Goal: Transaction & Acquisition: Obtain resource

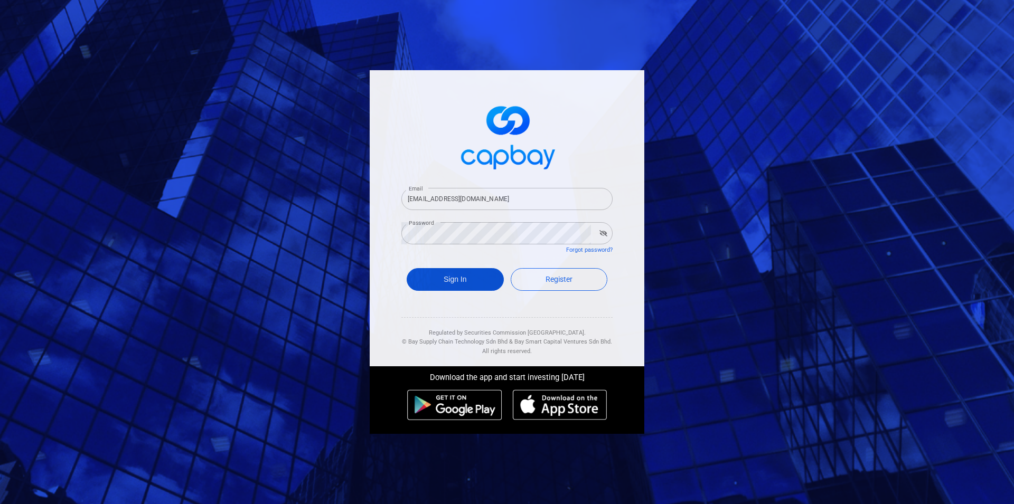
click at [450, 277] on button "Sign In" at bounding box center [454, 279] width 97 height 23
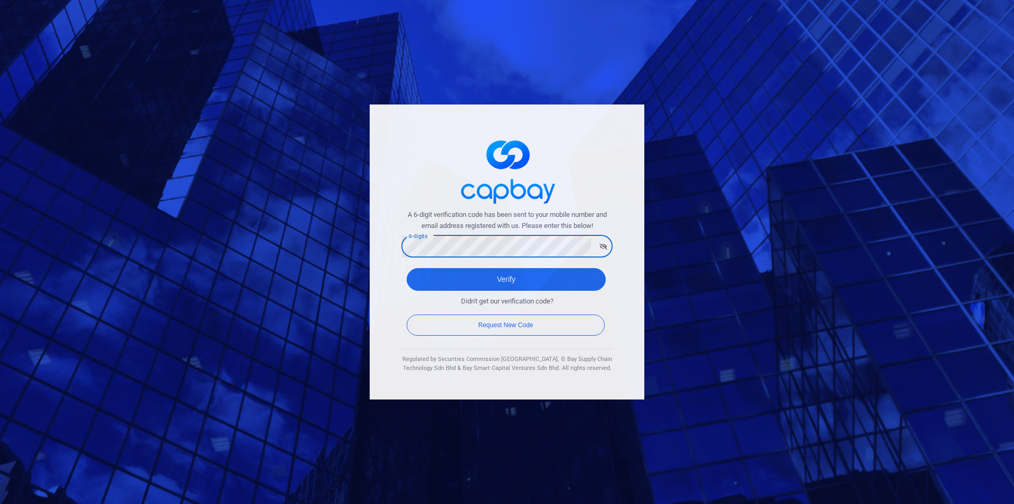
click at [406, 268] on button "Verify" at bounding box center [505, 279] width 199 height 23
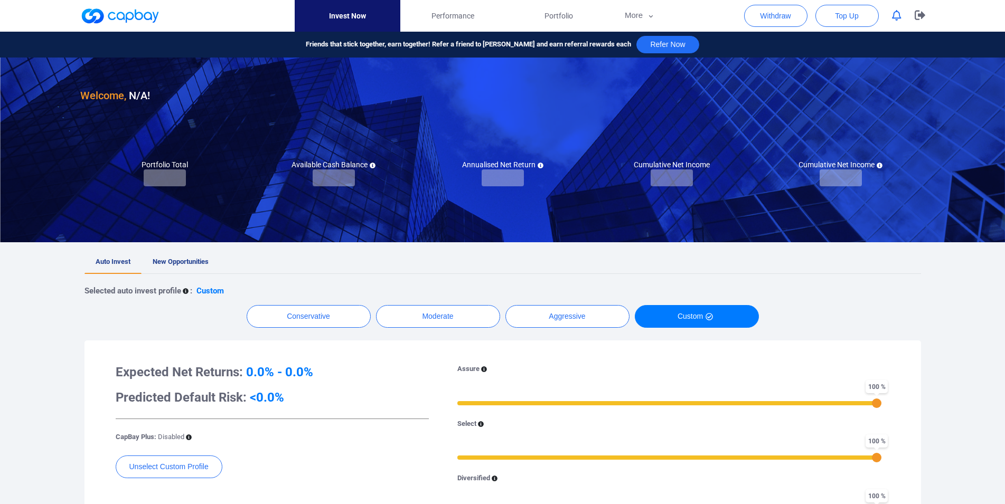
checkbox input "true"
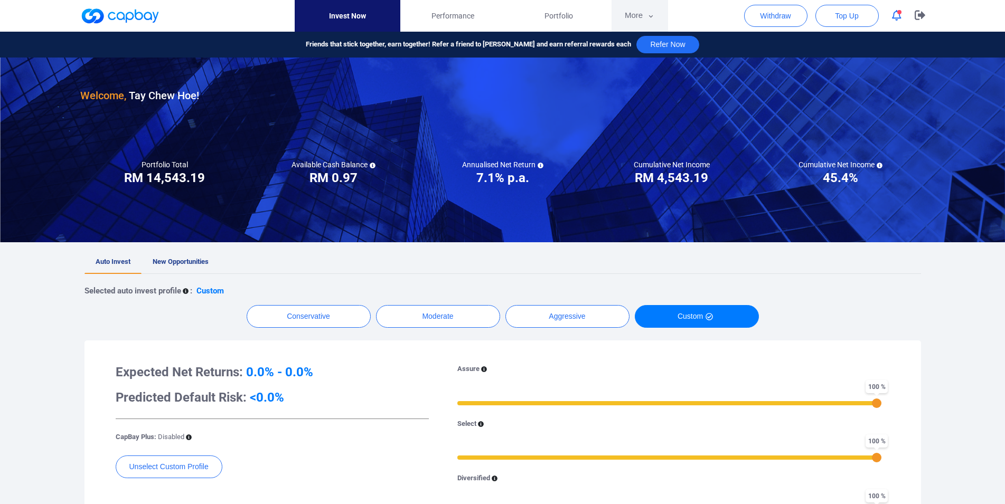
click at [643, 10] on button "More" at bounding box center [639, 16] width 56 height 32
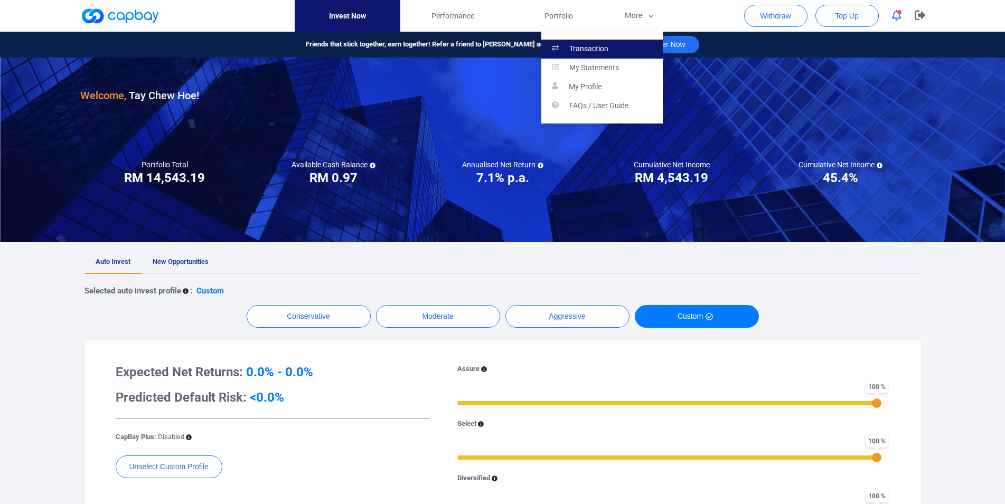
click at [622, 46] on link "Transaction" at bounding box center [601, 49] width 121 height 19
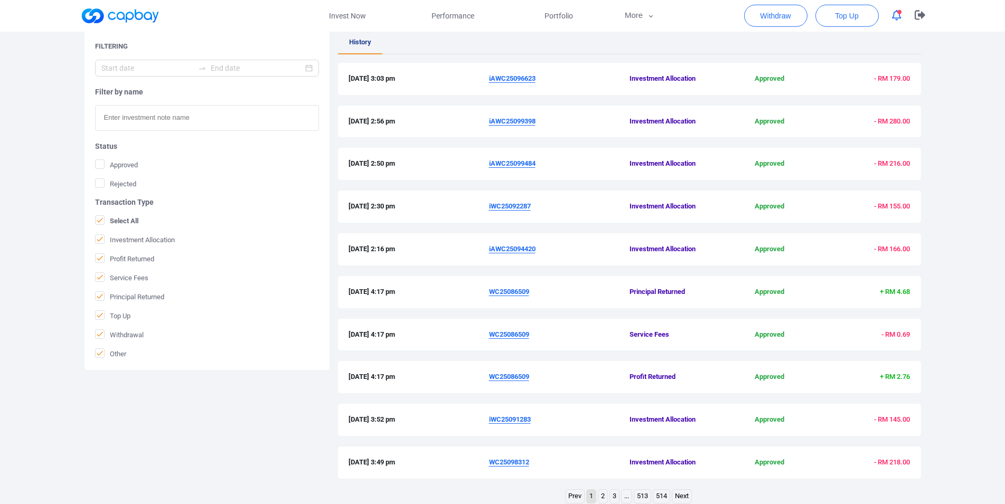
scroll to position [143, 0]
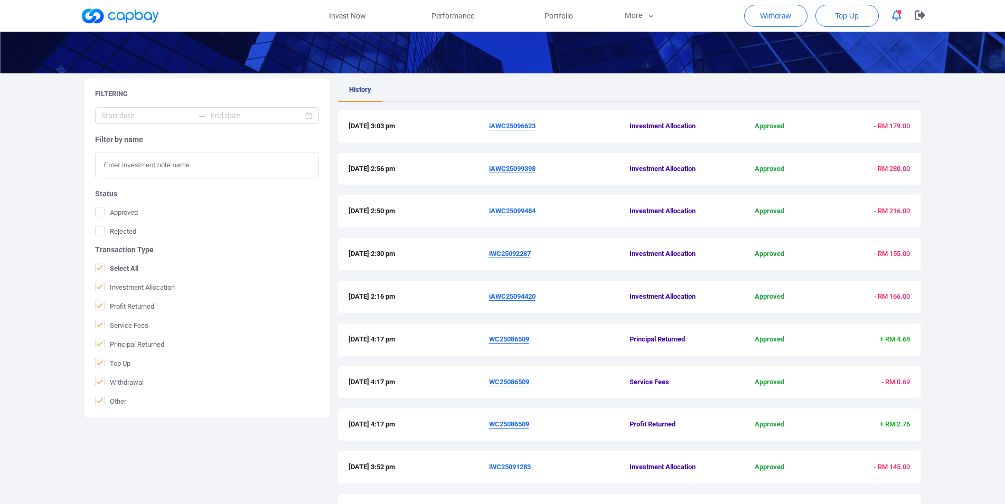
click at [524, 295] on u "iAWC25094420" at bounding box center [512, 296] width 46 height 8
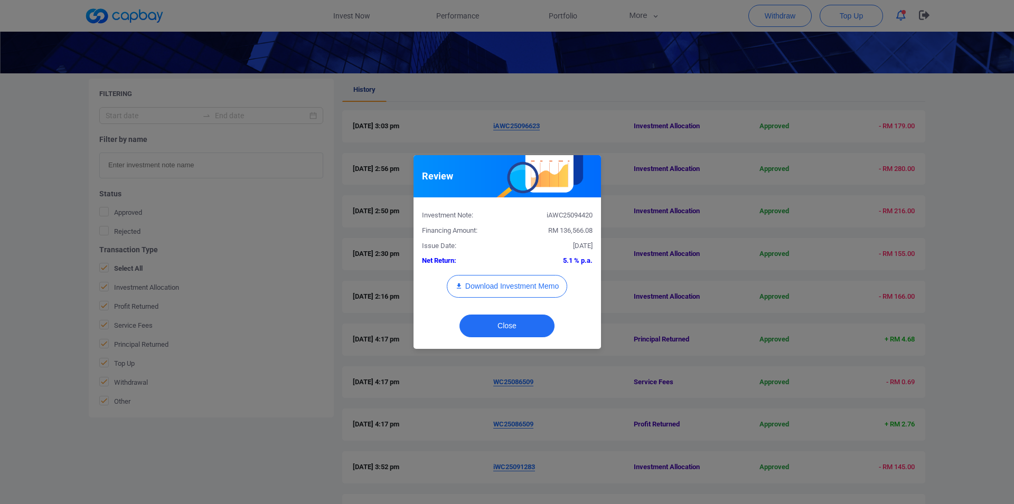
click at [564, 214] on div "iAWC25094420" at bounding box center [553, 215] width 93 height 11
copy div "iAWC25094420"
click at [512, 280] on button "Download Investment Memo" at bounding box center [507, 286] width 120 height 23
click at [884, 333] on div "Review Investment Note: iAWC25094420 Financing Amount: RM 136,566.08 Issue Date…" at bounding box center [507, 252] width 1014 height 504
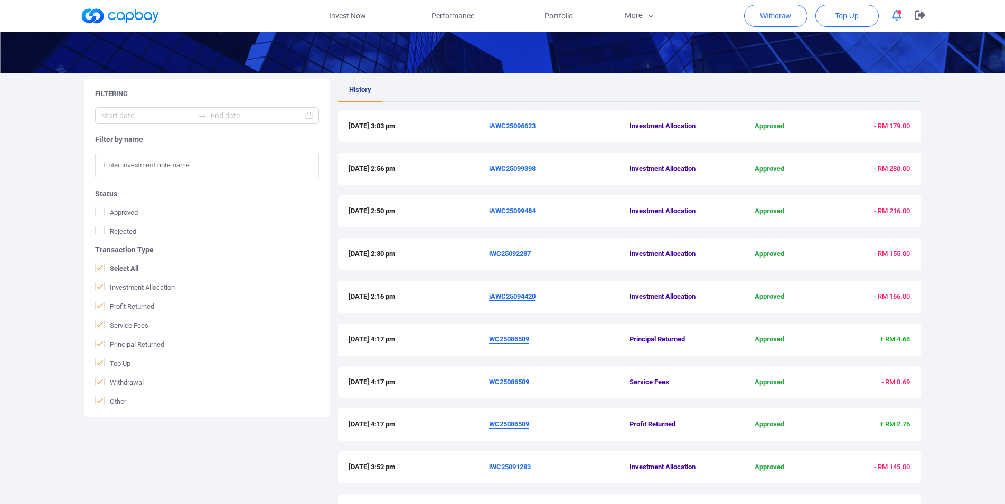
click at [517, 255] on u "iWC25092287" at bounding box center [510, 254] width 42 height 8
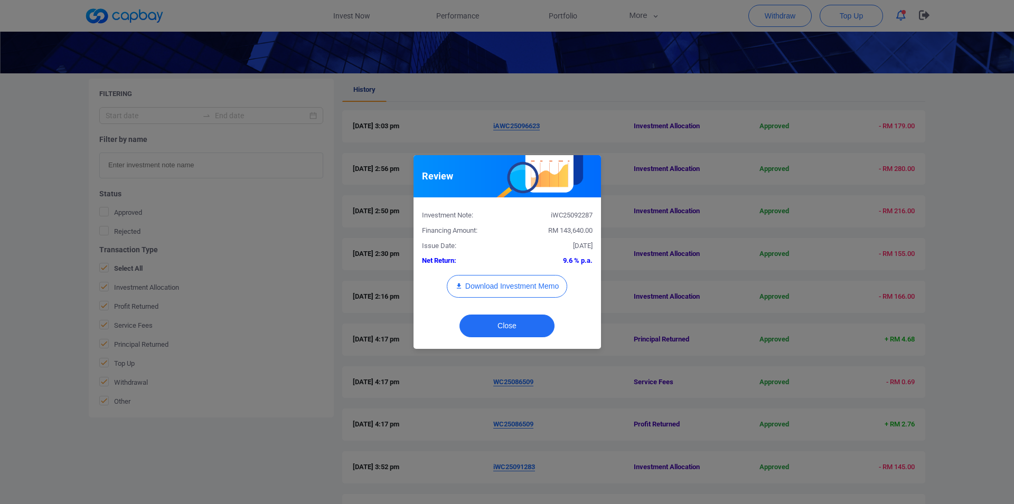
click at [560, 211] on div "iWC25092287" at bounding box center [553, 215] width 93 height 11
copy div "iWC25092287"
click at [519, 283] on button "Download Investment Memo" at bounding box center [507, 286] width 120 height 23
click at [816, 256] on div "Review Investment Note: iWC25092287 Financing Amount: RM 143,640.00 Issue Date:…" at bounding box center [507, 252] width 1014 height 504
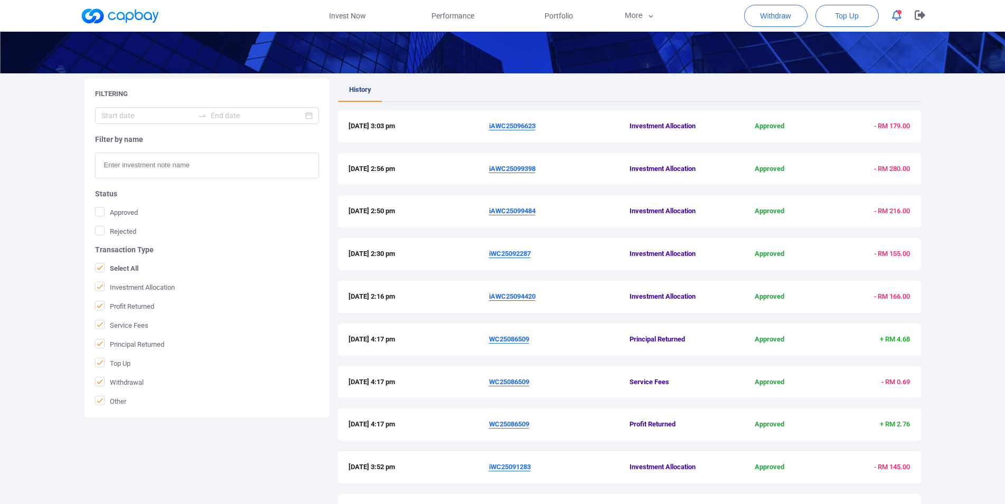
click at [507, 207] on span "iAWC25099484" at bounding box center [559, 211] width 140 height 11
click at [516, 211] on u "iAWC25099484" at bounding box center [512, 211] width 46 height 8
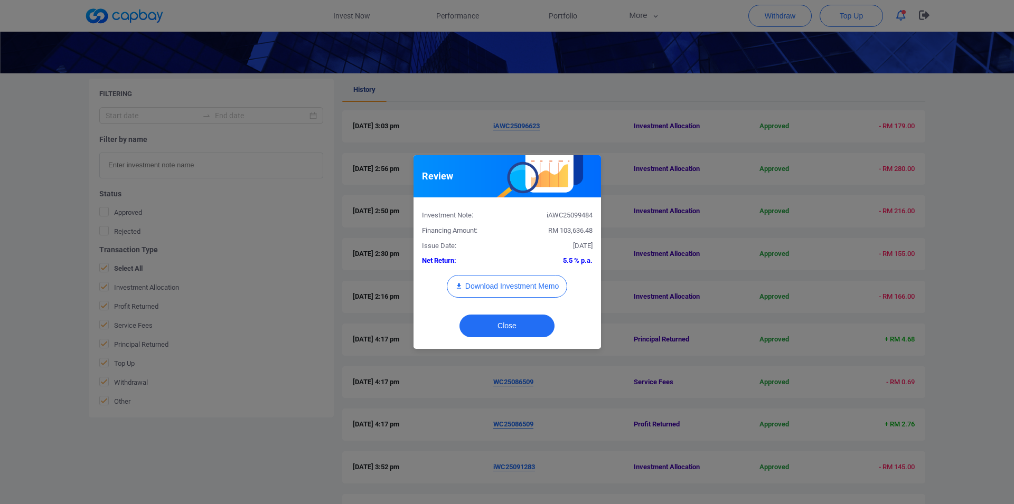
click at [565, 218] on div "iAWC25099484" at bounding box center [553, 215] width 93 height 11
copy div "iAWC25099484"
click at [517, 297] on button "Download Investment Memo" at bounding box center [507, 286] width 120 height 23
click at [375, 143] on div "Review Investment Note: iAWC25099484 Financing Amount: RM 103,636.48 Issue Date…" at bounding box center [507, 252] width 1014 height 504
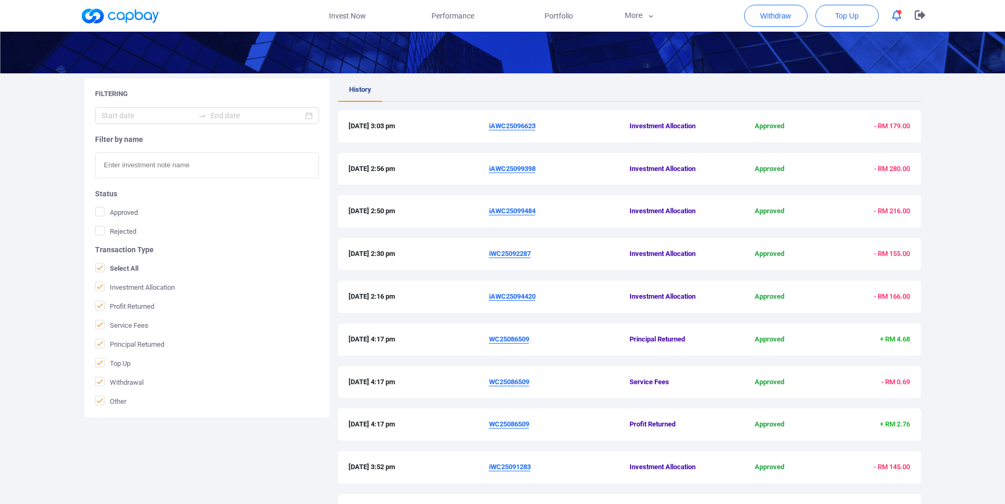
click at [512, 167] on u "iAWC25099398" at bounding box center [512, 169] width 46 height 8
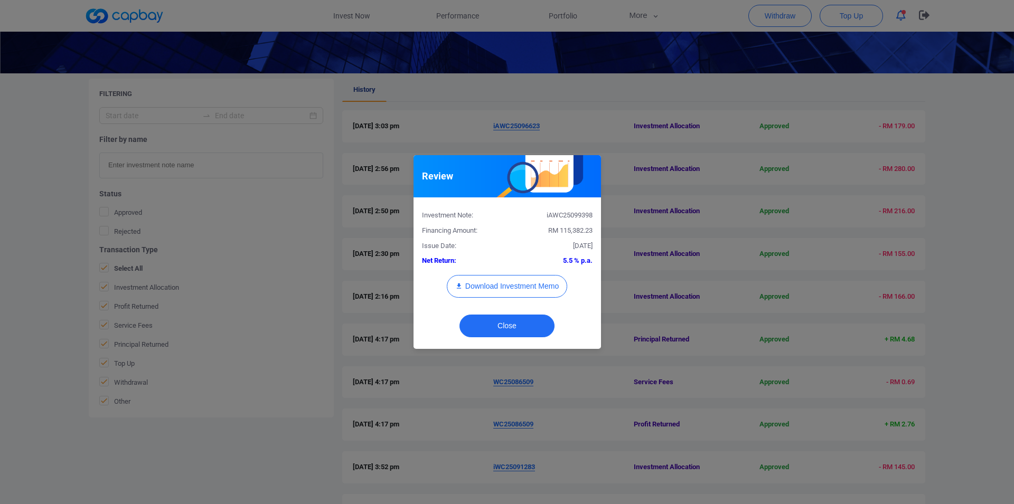
click at [572, 211] on div "iAWC25099398" at bounding box center [553, 215] width 93 height 11
copy div "iAWC25099398"
click at [543, 288] on button "Download Investment Memo" at bounding box center [507, 286] width 120 height 23
drag, startPoint x: 655, startPoint y: 151, endPoint x: 633, endPoint y: 143, distance: 23.2
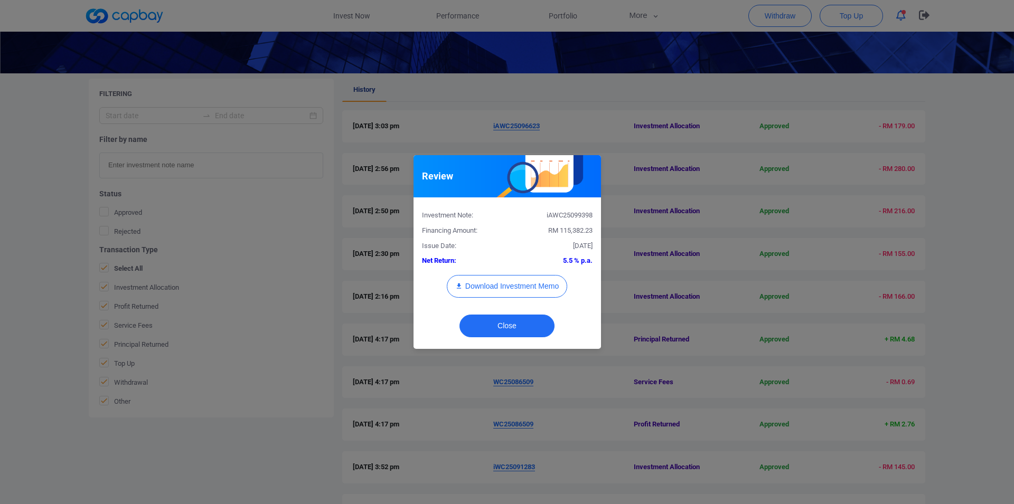
click at [655, 151] on div "Review Investment Note: iAWC25099398 Financing Amount: RM 115,382.23 Issue Date…" at bounding box center [507, 252] width 1014 height 504
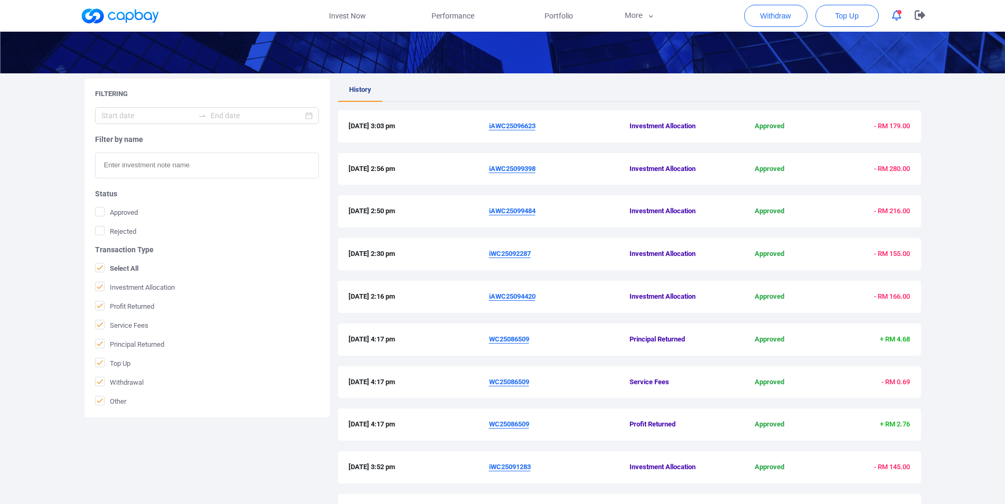
click at [532, 129] on u "iAWC25096623" at bounding box center [512, 126] width 46 height 8
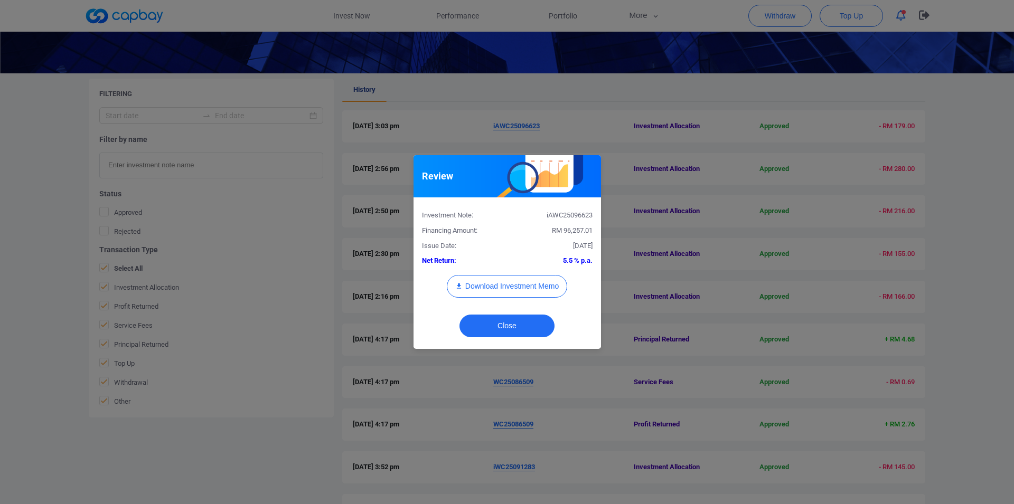
click at [573, 216] on div "iAWC25096623" at bounding box center [553, 215] width 93 height 11
copy div "iAWC25096623"
click at [528, 304] on div "Download Investment Memo" at bounding box center [507, 291] width 186 height 33
click at [528, 285] on button "Download Investment Memo" at bounding box center [507, 286] width 120 height 23
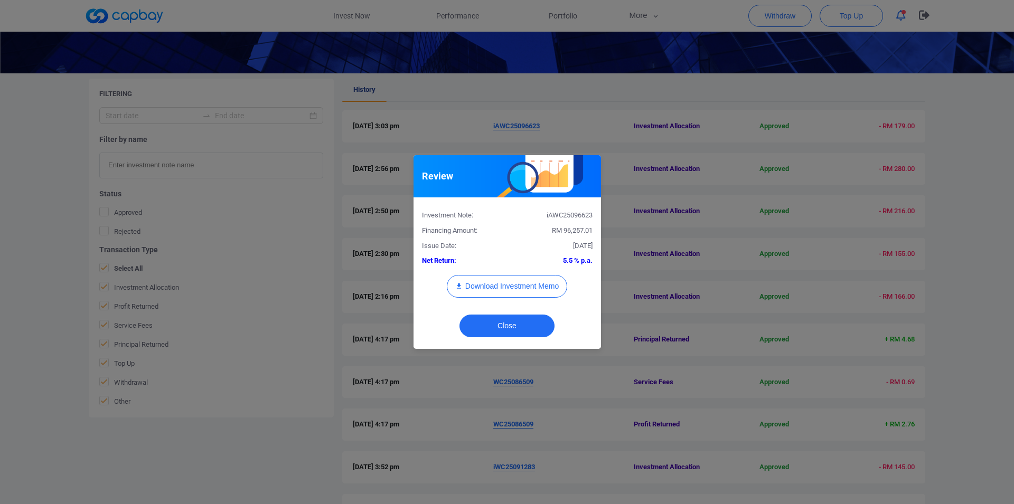
click at [567, 113] on div "Review Investment Note: iAWC25096623 Financing Amount: RM 96,257.01 Issue Date:…" at bounding box center [507, 252] width 1014 height 504
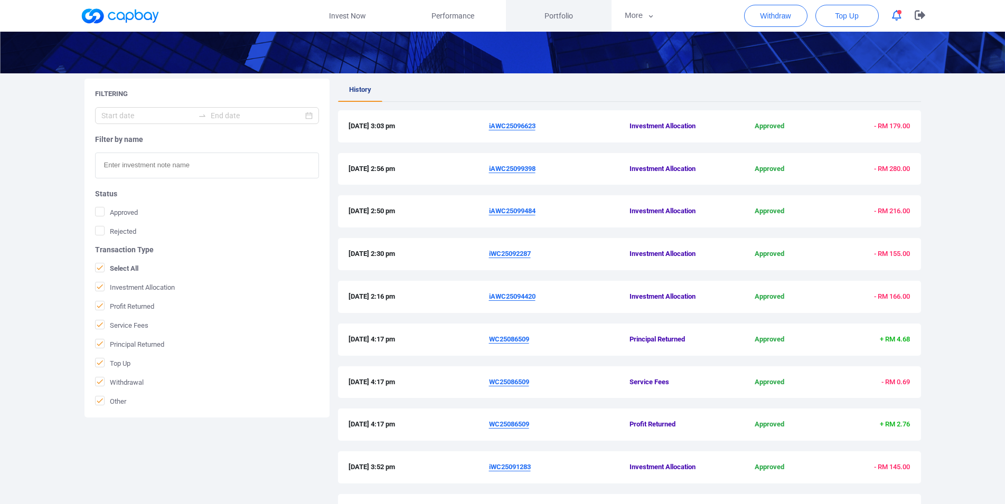
click at [556, 14] on span "Portfolio" at bounding box center [558, 16] width 29 height 12
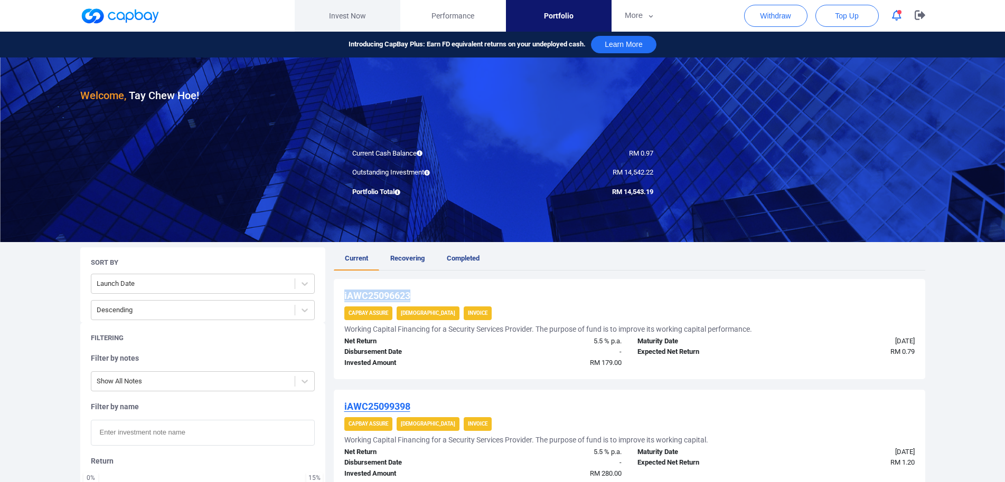
click at [347, 13] on link "Invest Now" at bounding box center [348, 16] width 106 height 32
